Goal: Book appointment/travel/reservation

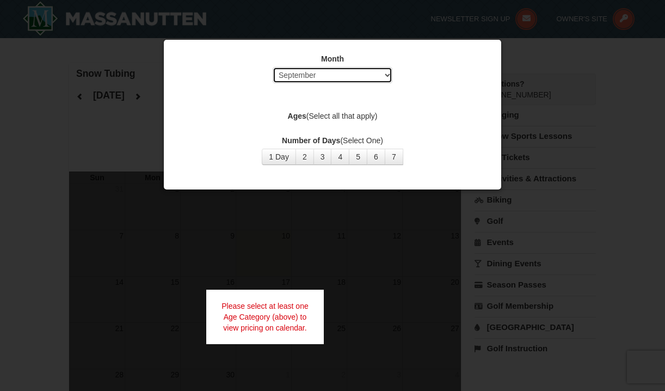
click at [378, 72] on select "Select September October November December January February March April May Jun…" at bounding box center [333, 75] width 120 height 16
select select "11"
click at [273, 67] on select "Select September October November December January February March April May Jun…" at bounding box center [333, 75] width 120 height 16
click at [377, 117] on label "Ages (Select all that apply)" at bounding box center [333, 116] width 310 height 11
click at [369, 118] on label "Ages (Select all that apply)" at bounding box center [333, 116] width 310 height 11
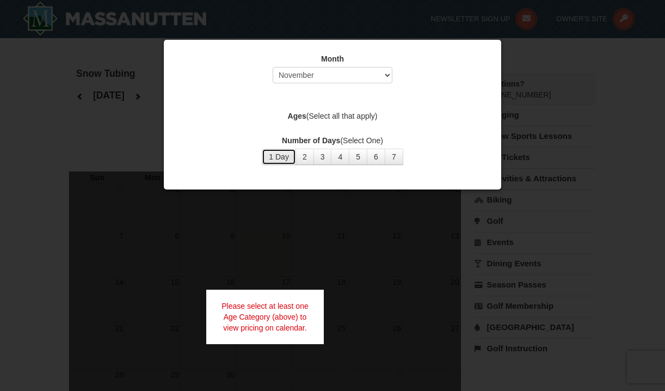
click at [276, 163] on button "1 Day" at bounding box center [279, 157] width 34 height 16
click at [429, 134] on div "Month Select September October November December January February March April M…" at bounding box center [332, 109] width 327 height 128
click at [353, 112] on label "Ages (Select all that apply)" at bounding box center [333, 116] width 310 height 11
click at [290, 124] on div "Month Select September October November December January February March April M…" at bounding box center [332, 109] width 327 height 128
click at [372, 126] on div "Month Select September October November December January February March April M…" at bounding box center [332, 109] width 327 height 128
